Goal: Browse casually

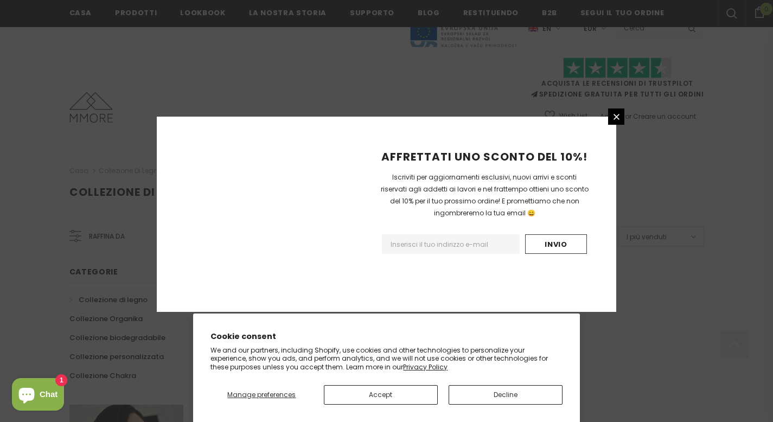
scroll to position [690, 0]
